Goal: Task Accomplishment & Management: Use online tool/utility

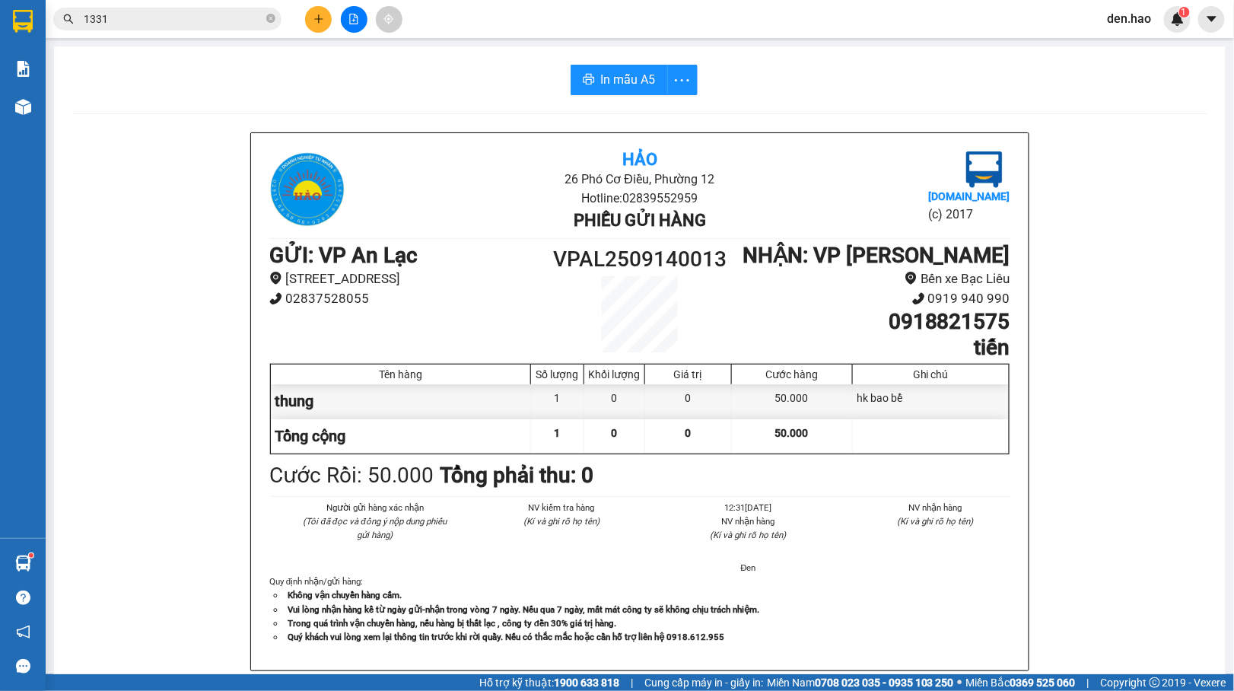
click at [329, 88] on div "In mẫu A5" at bounding box center [639, 80] width 1135 height 30
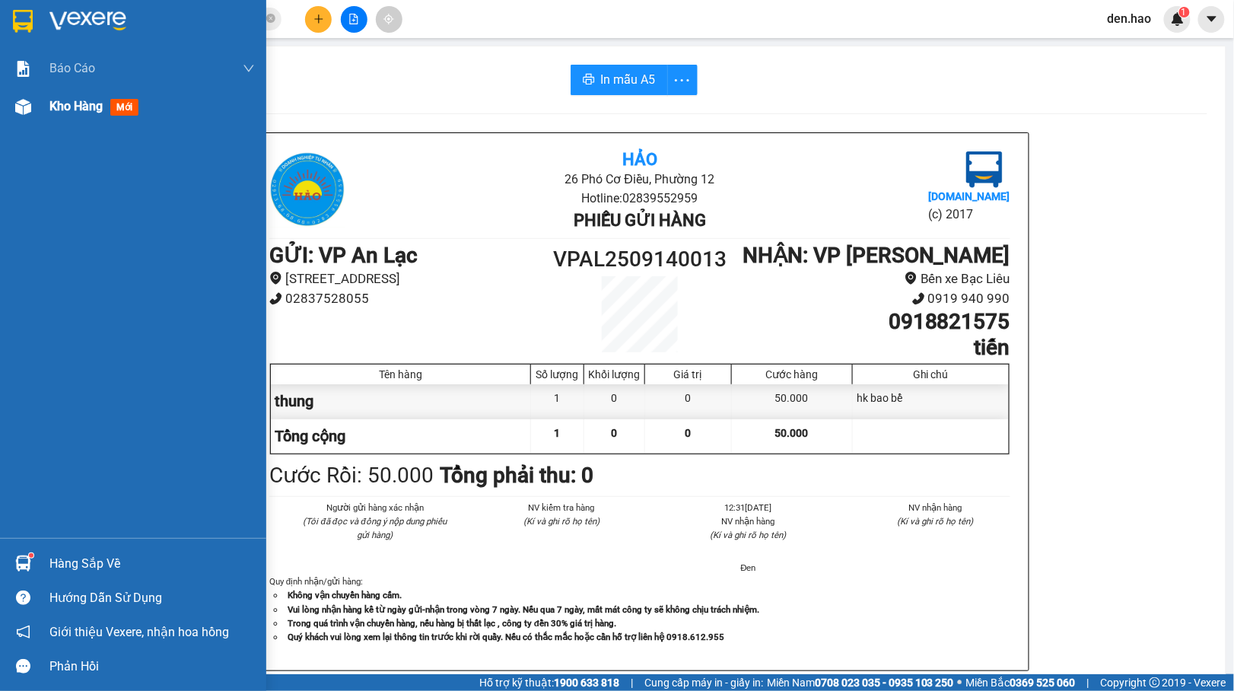
click at [23, 107] on img at bounding box center [23, 107] width 16 height 16
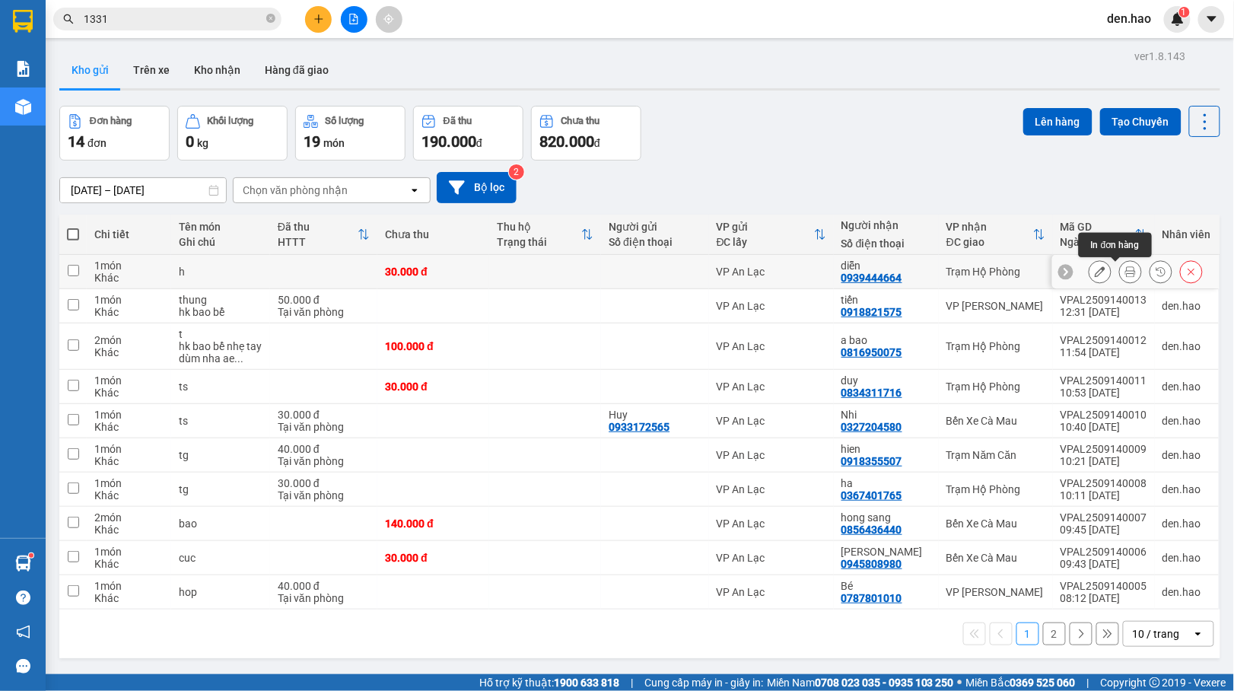
click at [1125, 275] on icon at bounding box center [1130, 271] width 11 height 11
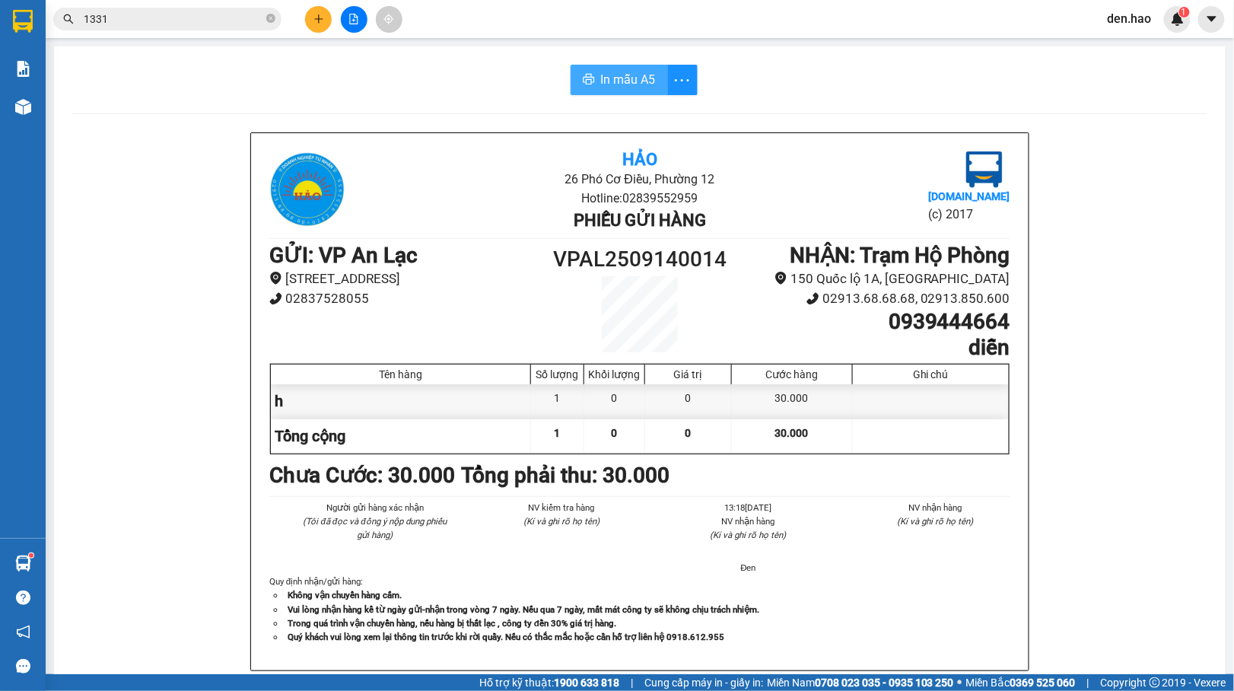
click at [584, 82] on icon "printer" at bounding box center [589, 79] width 12 height 12
click at [610, 83] on span "In mẫu A5" at bounding box center [628, 79] width 55 height 19
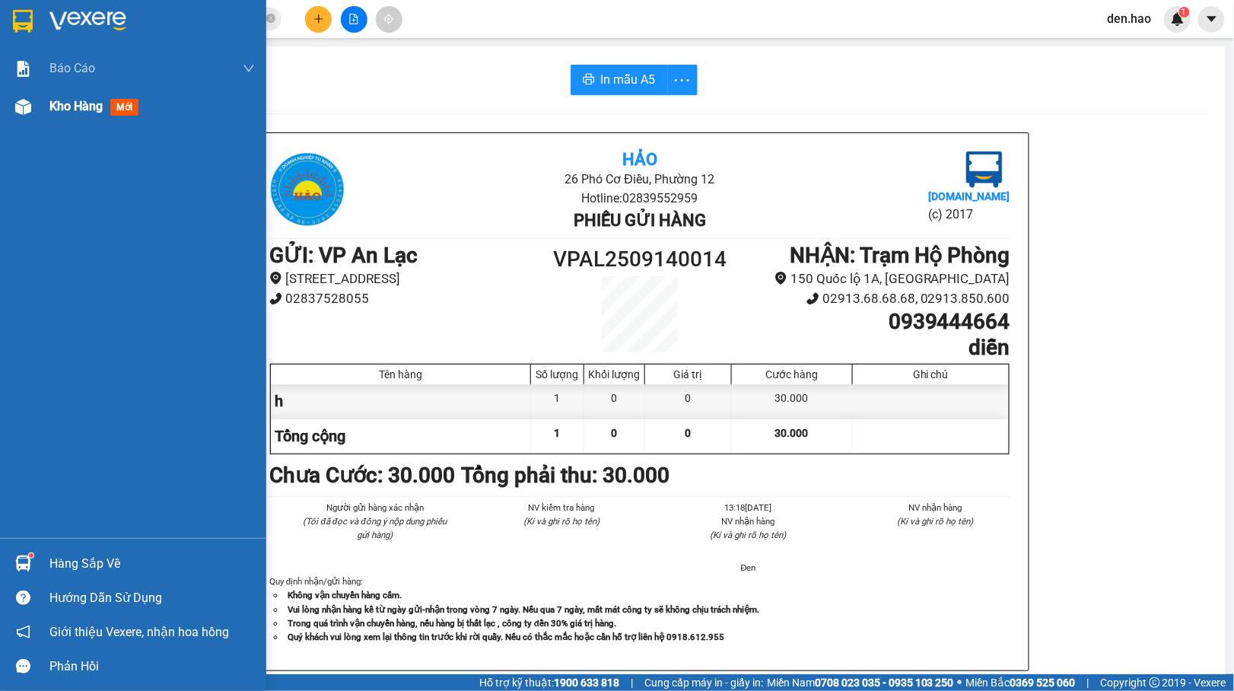
click at [29, 96] on div at bounding box center [23, 107] width 27 height 27
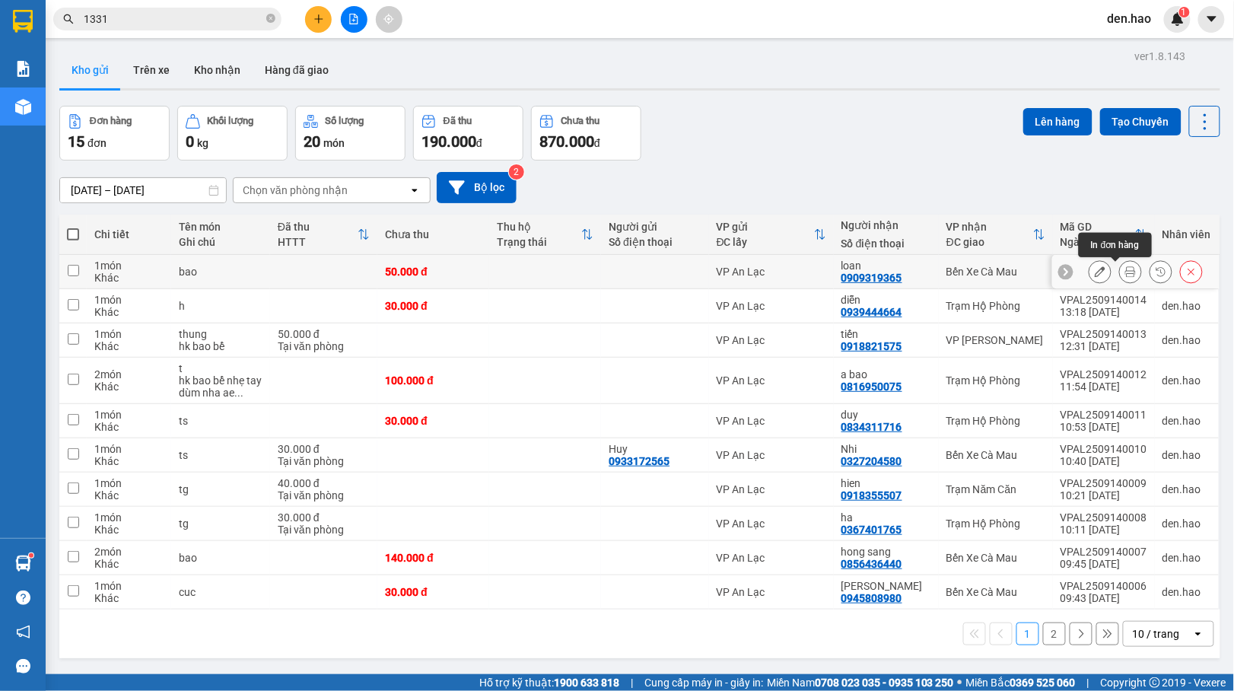
click at [1125, 272] on icon at bounding box center [1130, 271] width 11 height 11
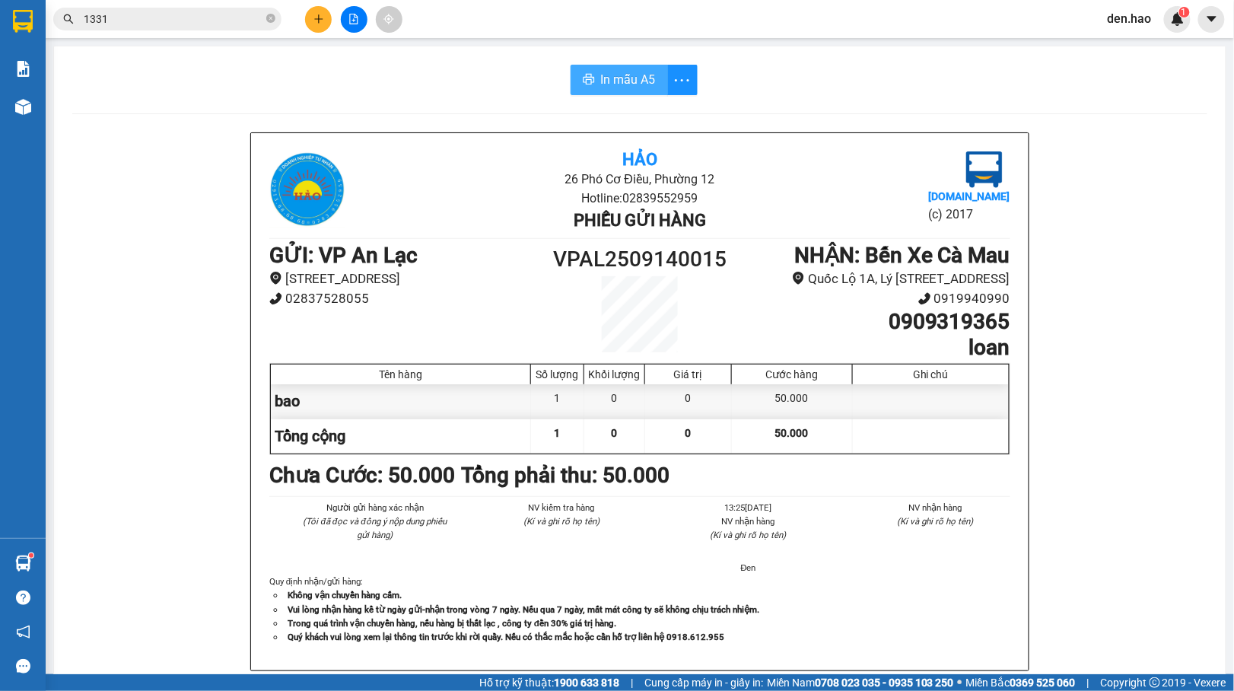
click at [616, 72] on span "In mẫu A5" at bounding box center [628, 79] width 55 height 19
drag, startPoint x: 615, startPoint y: 77, endPoint x: 638, endPoint y: 75, distance: 22.9
click at [616, 77] on span "In mẫu A5" at bounding box center [628, 79] width 55 height 19
